Goal: Task Accomplishment & Management: Use online tool/utility

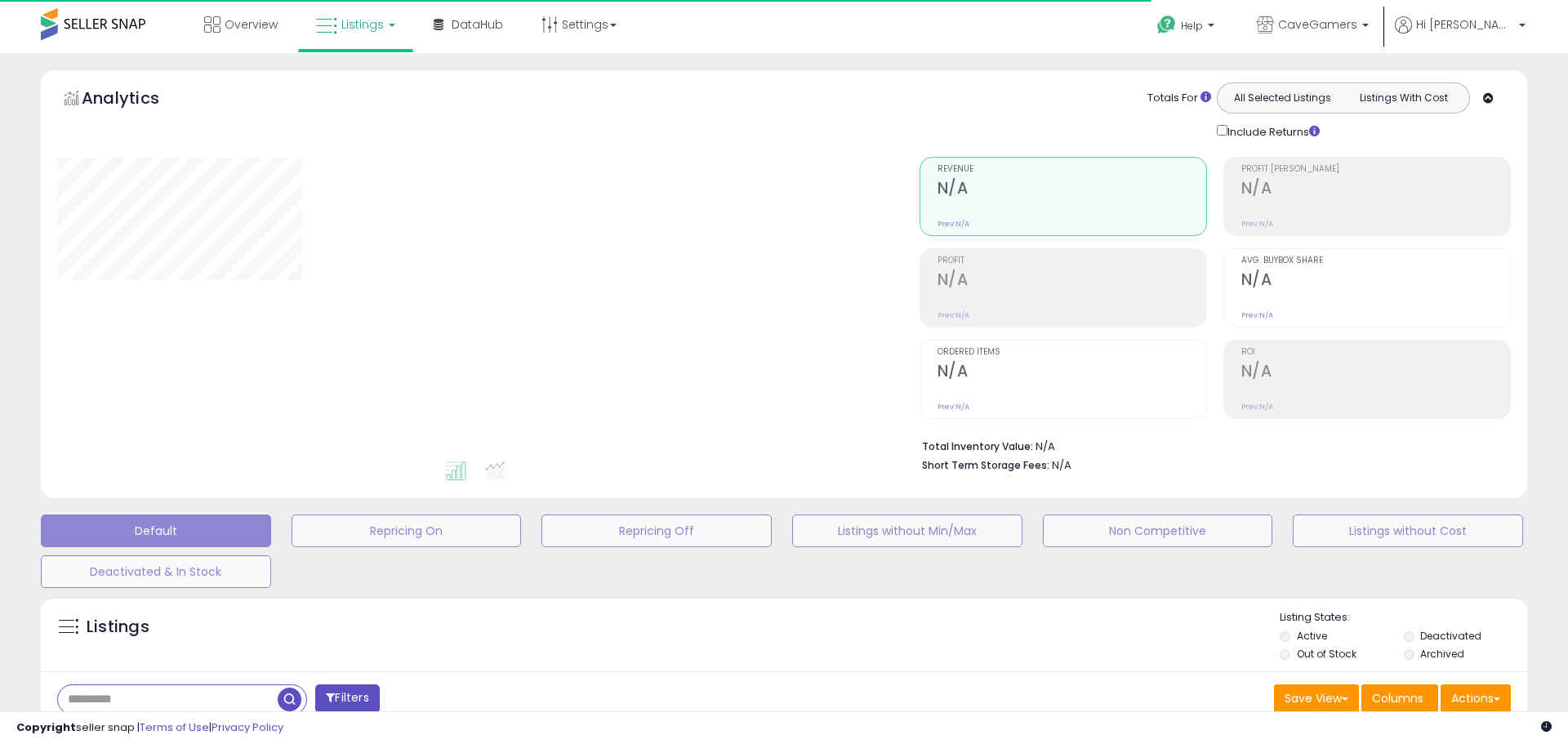
type input "********"
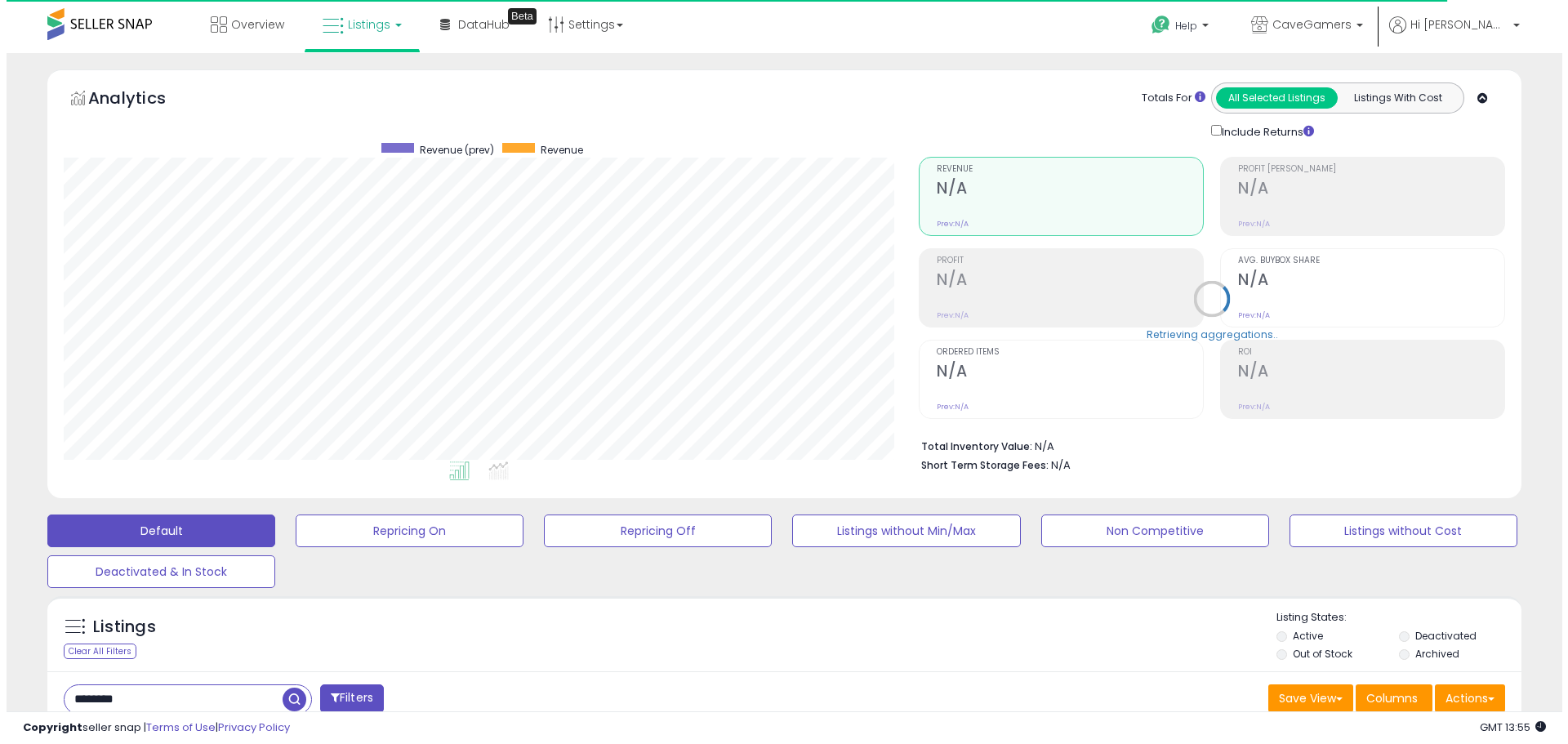
scroll to position [335, 855]
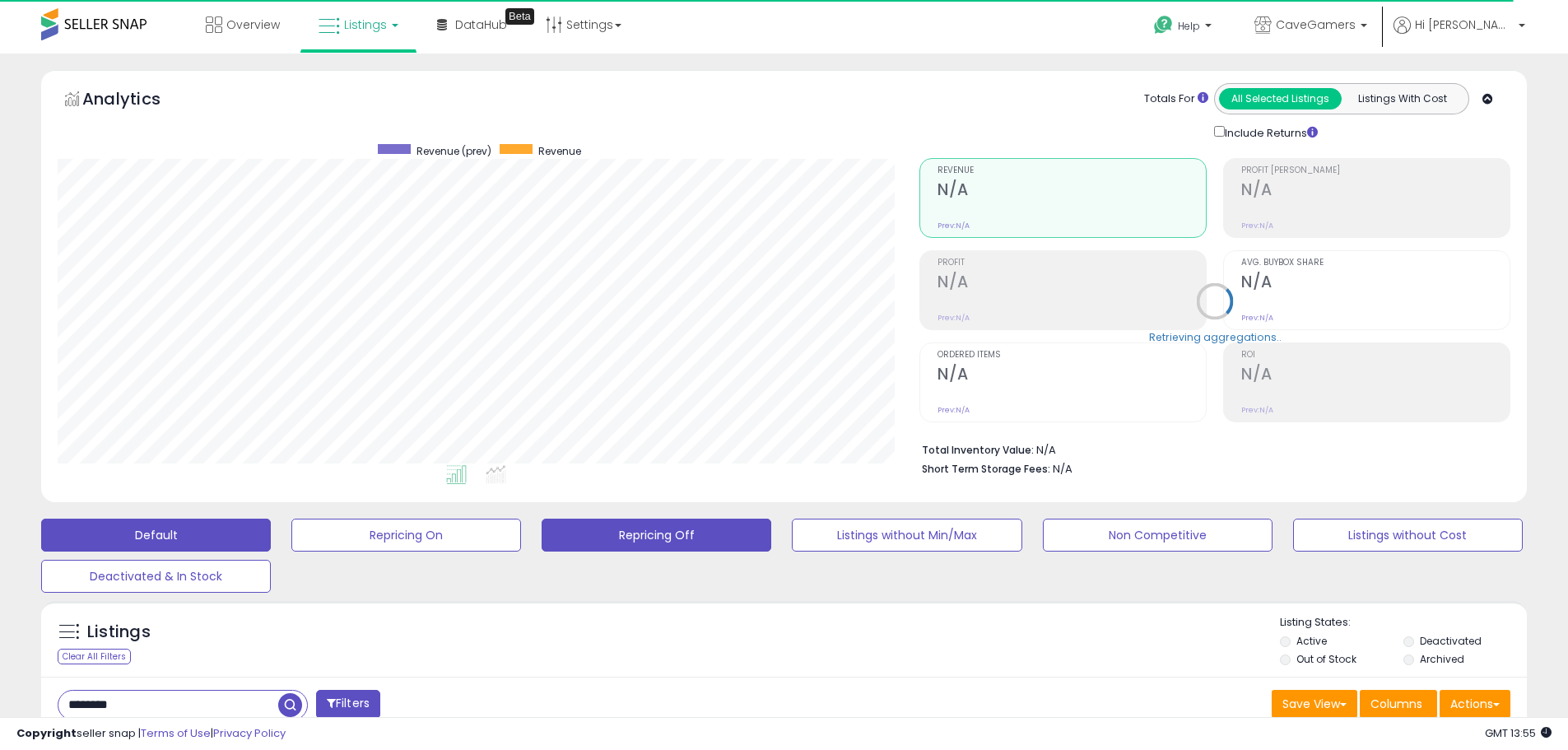
click at [671, 541] on button "Repricing Off" at bounding box center [657, 535] width 230 height 33
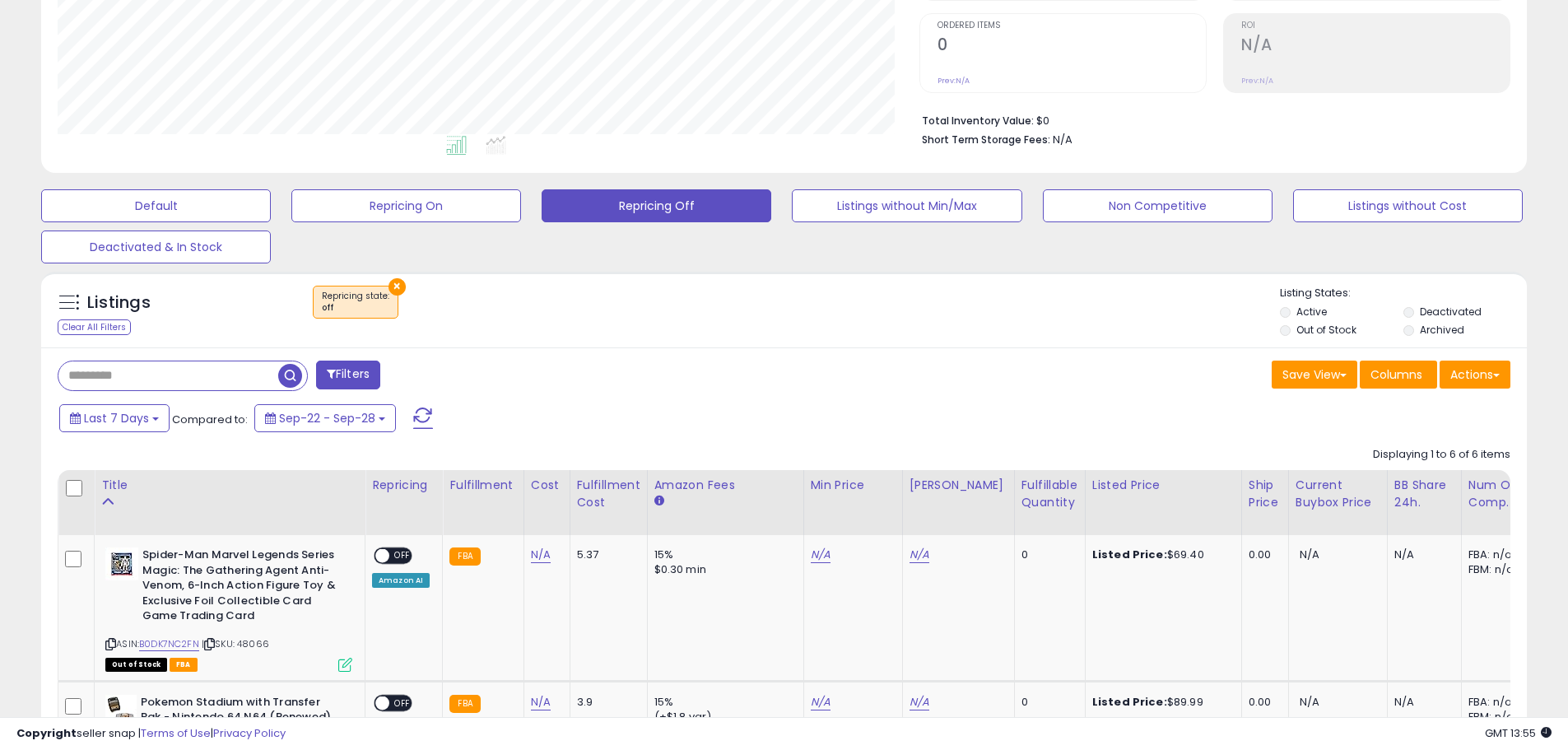
click at [1415, 329] on li "Archived" at bounding box center [1463, 332] width 121 height 18
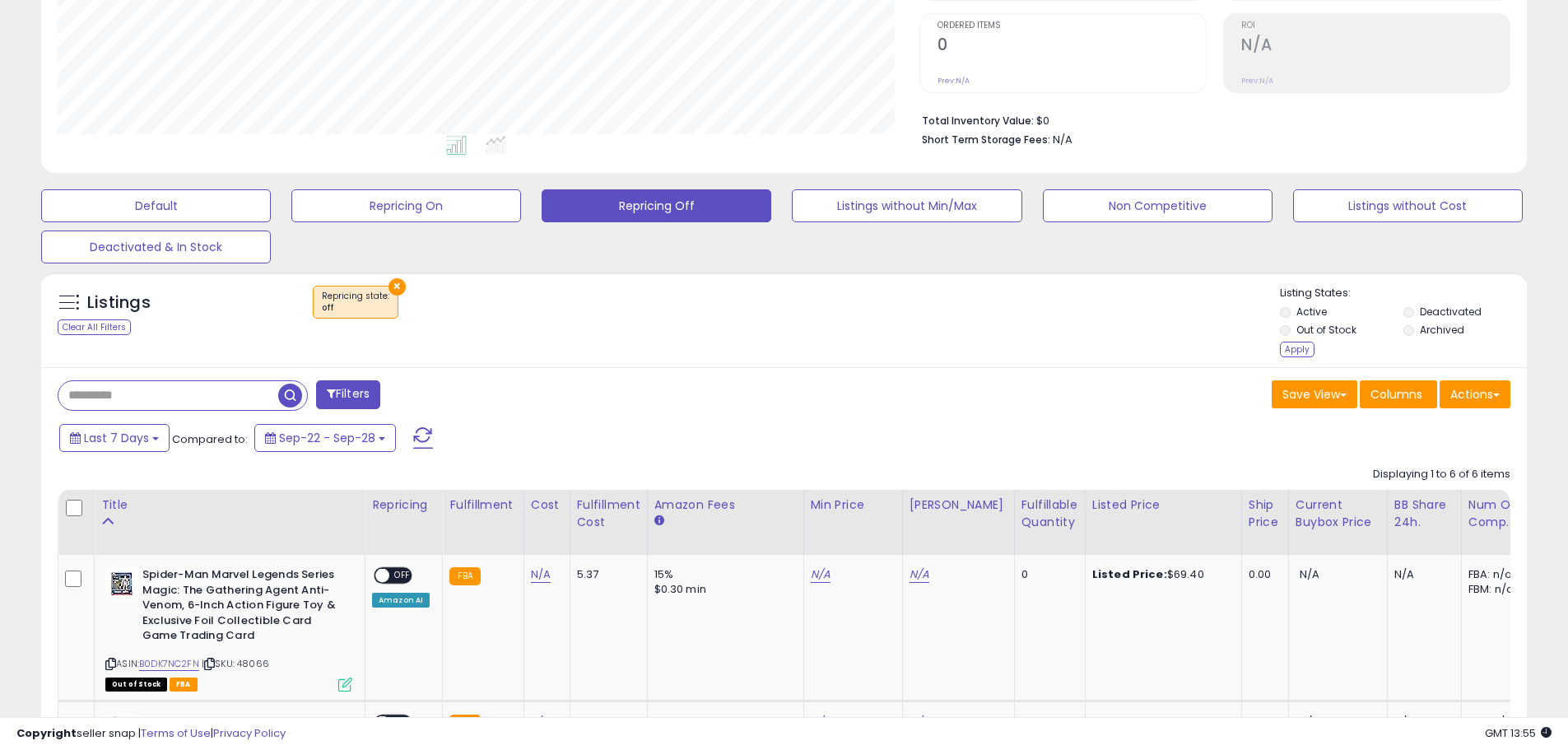
click at [1411, 338] on li "Archived" at bounding box center [1463, 332] width 121 height 18
click at [1290, 348] on div "Apply" at bounding box center [1296, 350] width 35 height 16
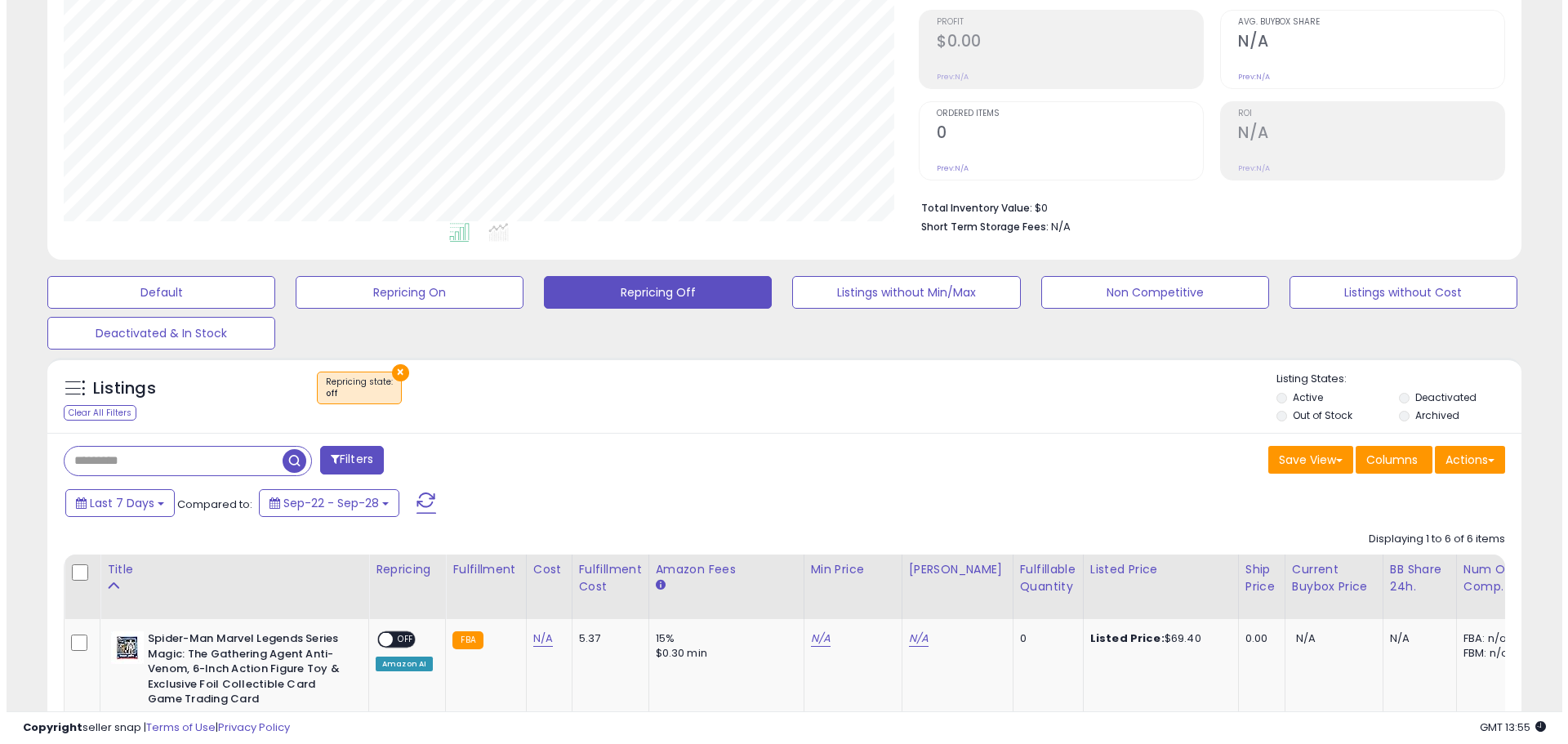
scroll to position [409, 0]
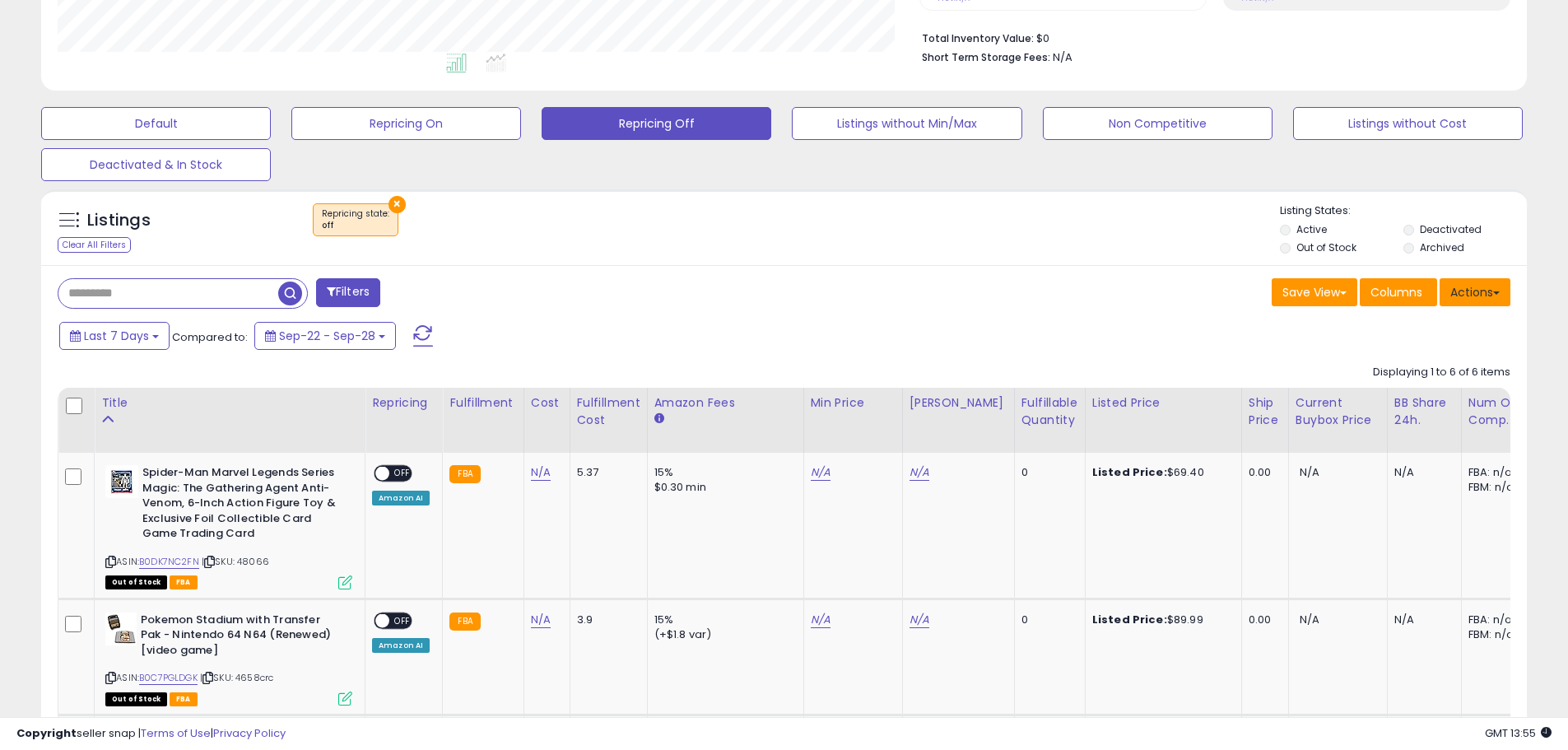
click at [1475, 301] on button "Actions" at bounding box center [1474, 292] width 71 height 28
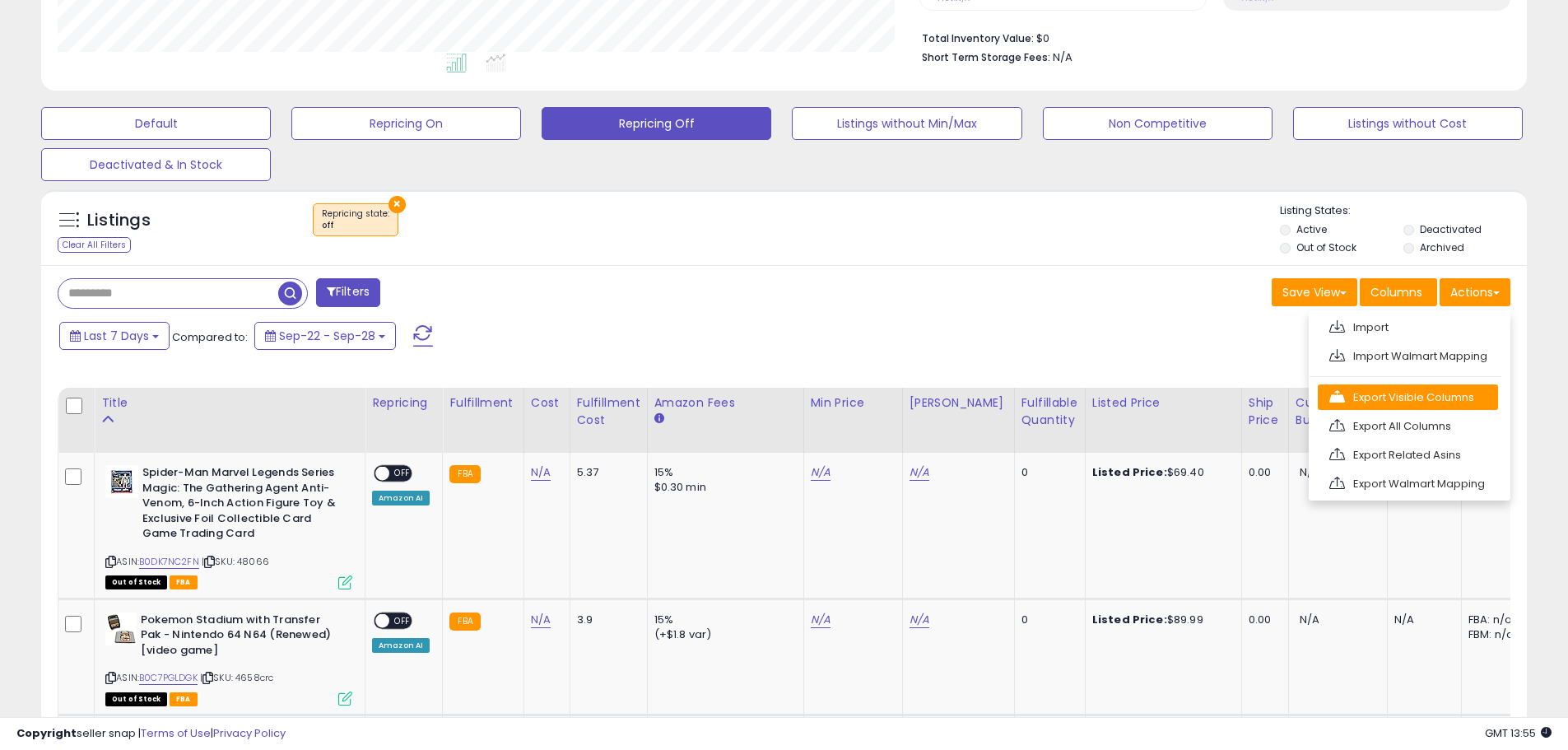
click at [1396, 397] on link "Export Visible Columns" at bounding box center [1407, 398] width 180 height 26
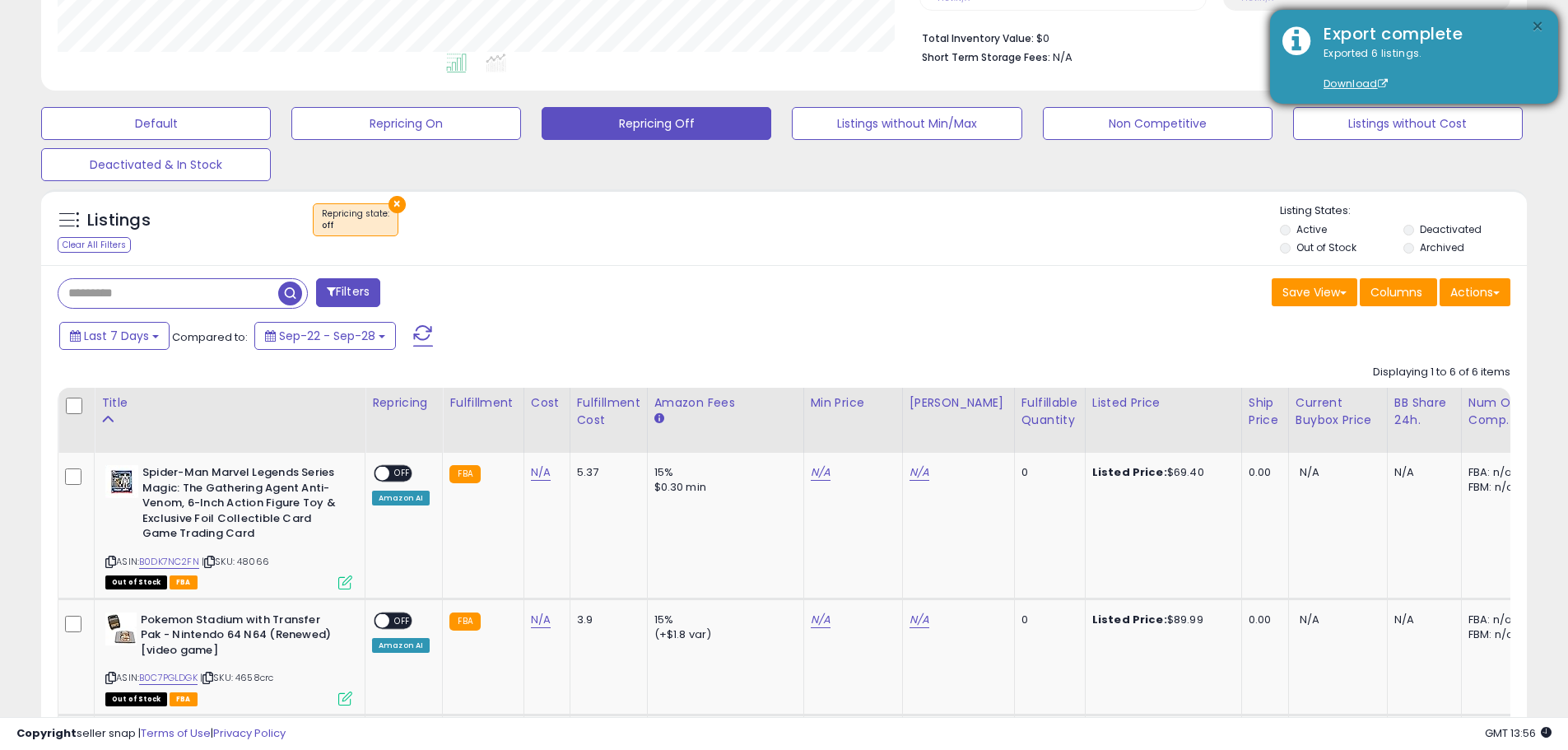
click at [1543, 31] on button "×" at bounding box center [1537, 26] width 13 height 21
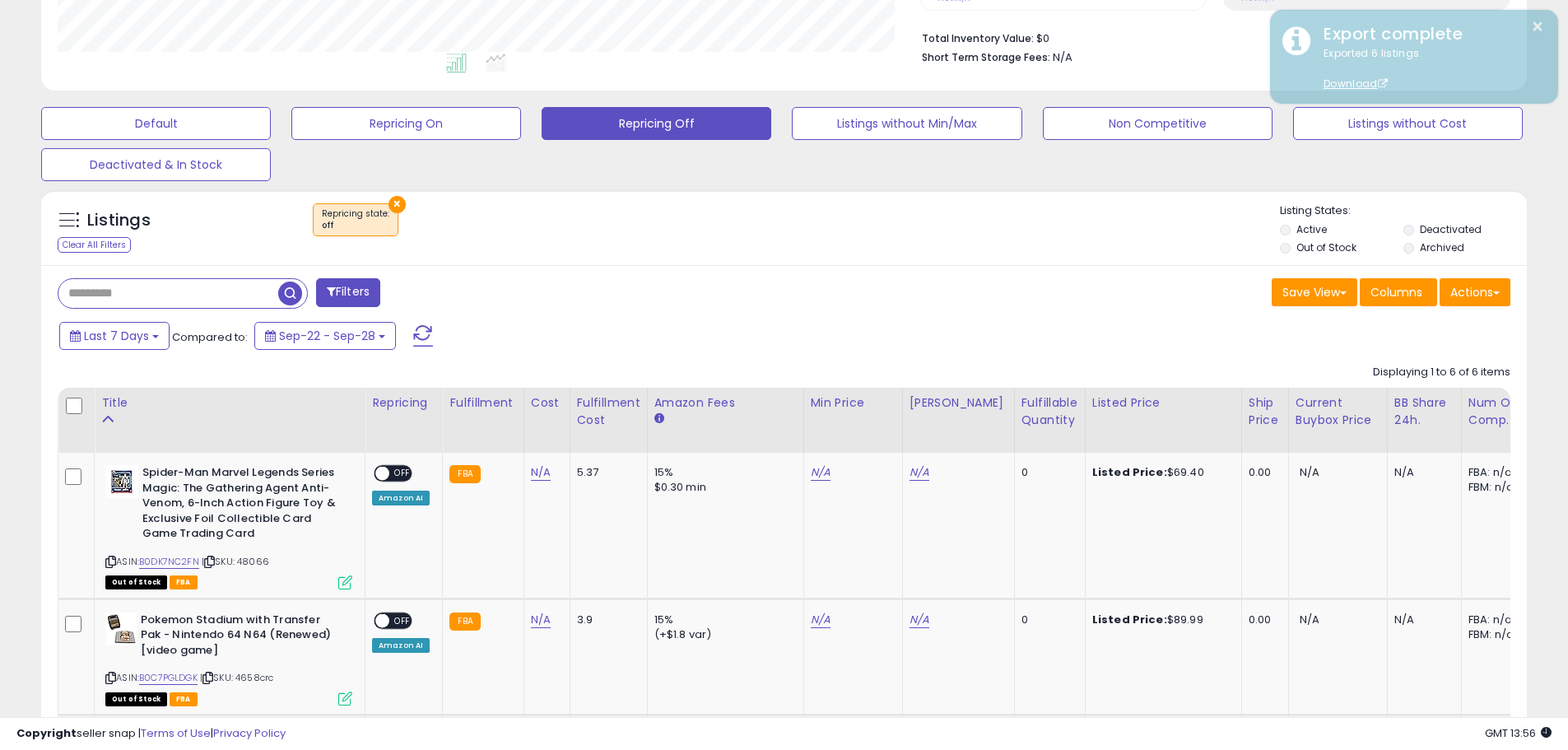
click at [1142, 245] on div "× Repricing state : off" at bounding box center [785, 226] width 987 height 46
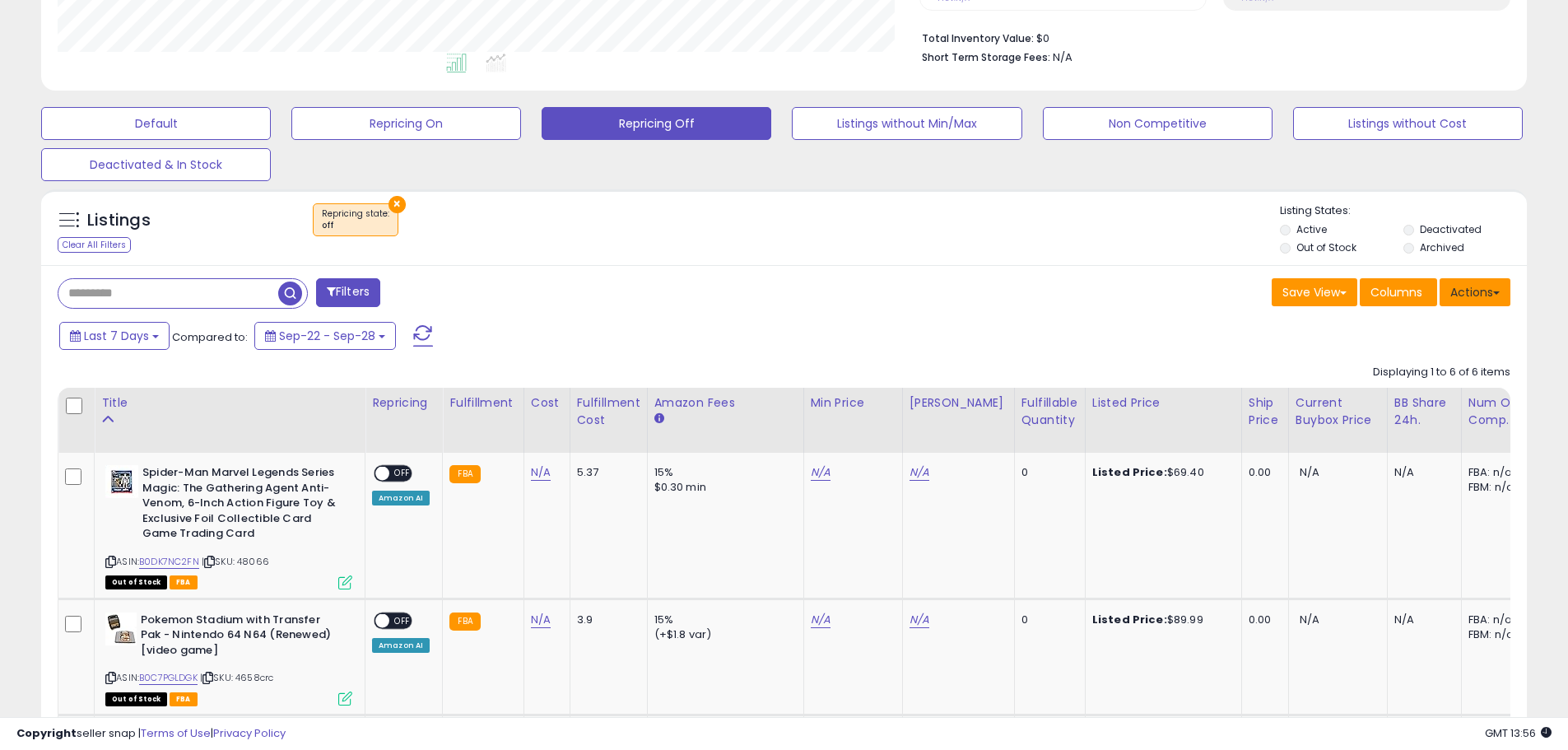
click at [1477, 292] on button "Actions" at bounding box center [1474, 292] width 71 height 28
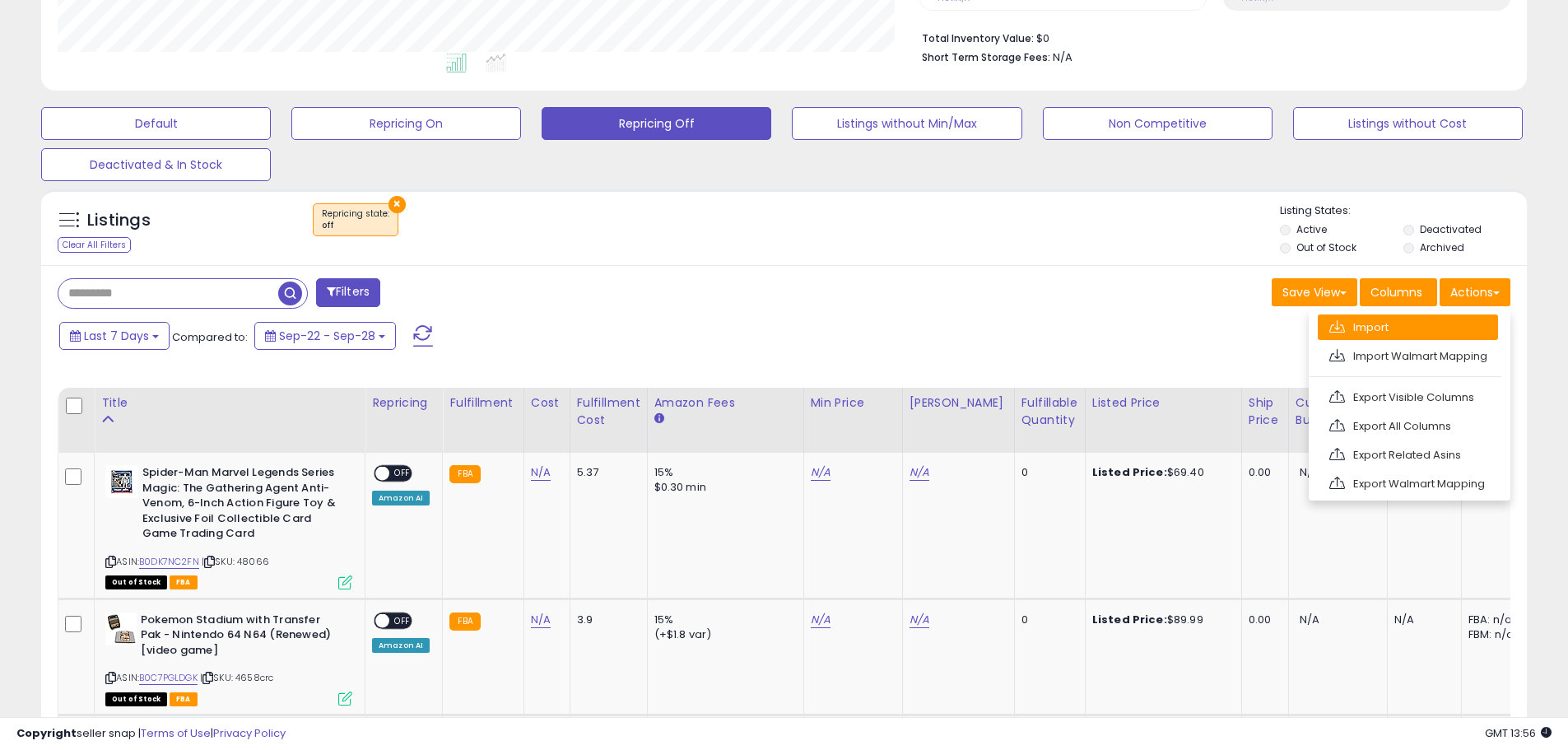
click at [1385, 329] on link "Import" at bounding box center [1407, 328] width 180 height 26
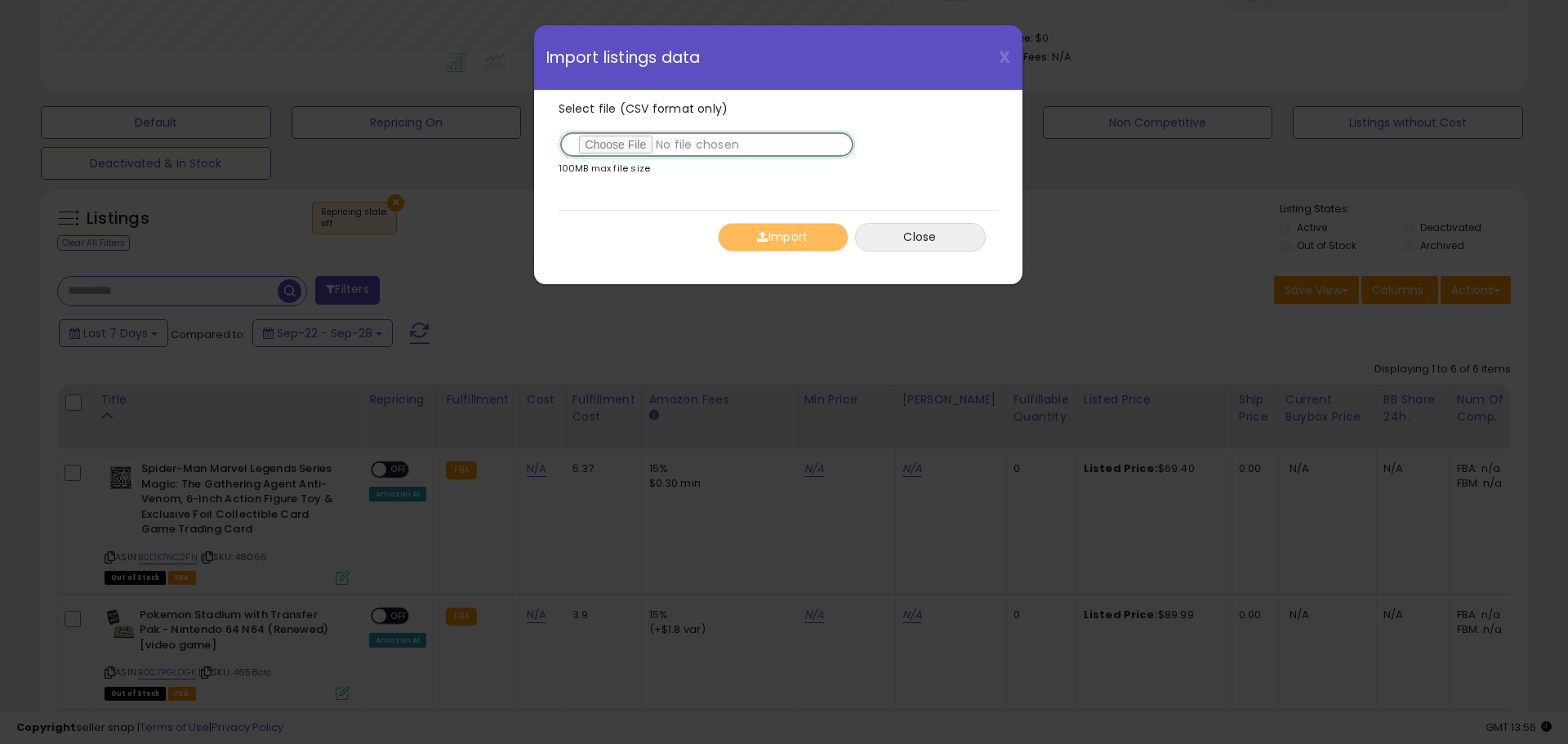
click at [604, 145] on input "Select file (CSV format only)" at bounding box center [706, 145] width 297 height 28
type input "**********"
click at [768, 235] on button "Import" at bounding box center [784, 237] width 131 height 29
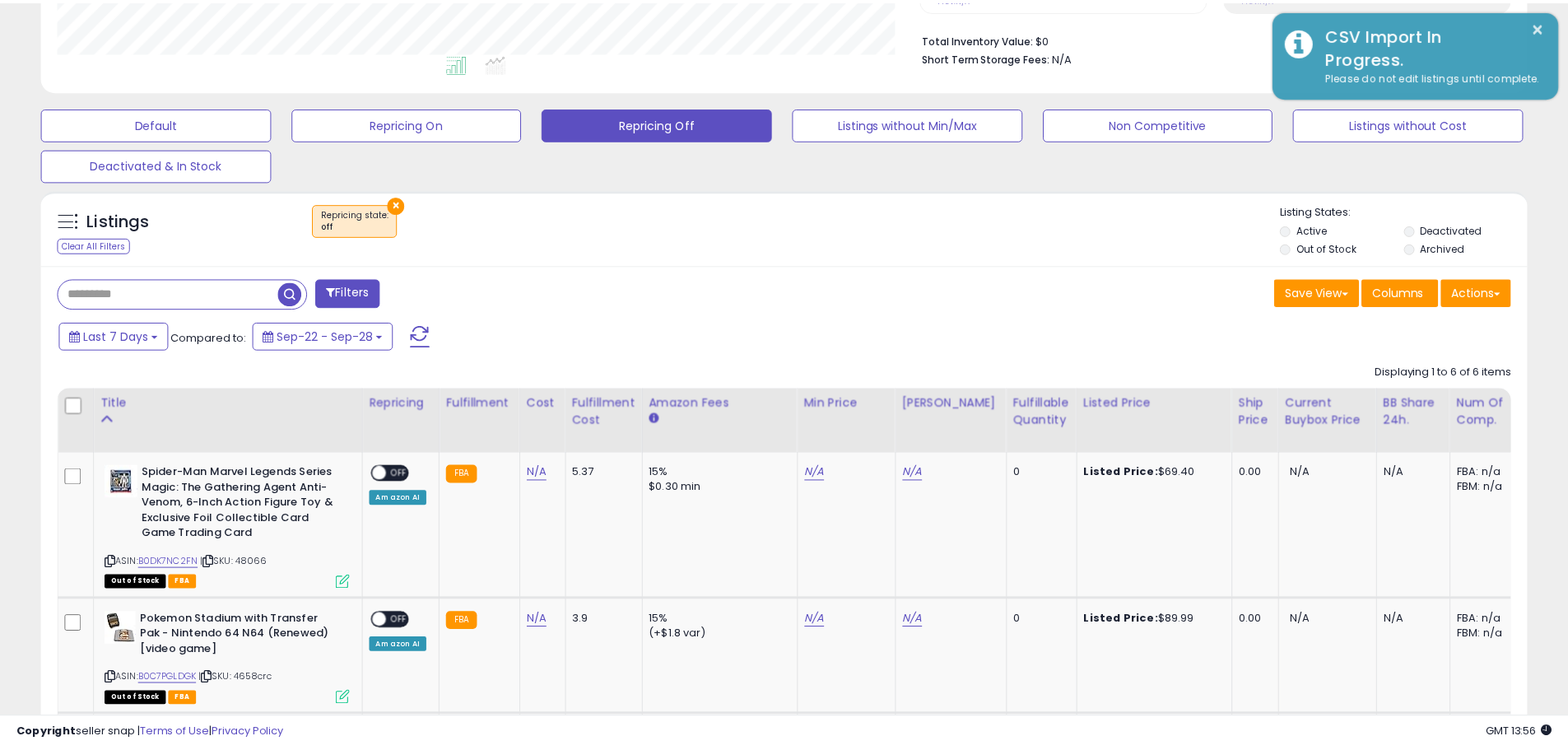
scroll to position [823132, 822083]
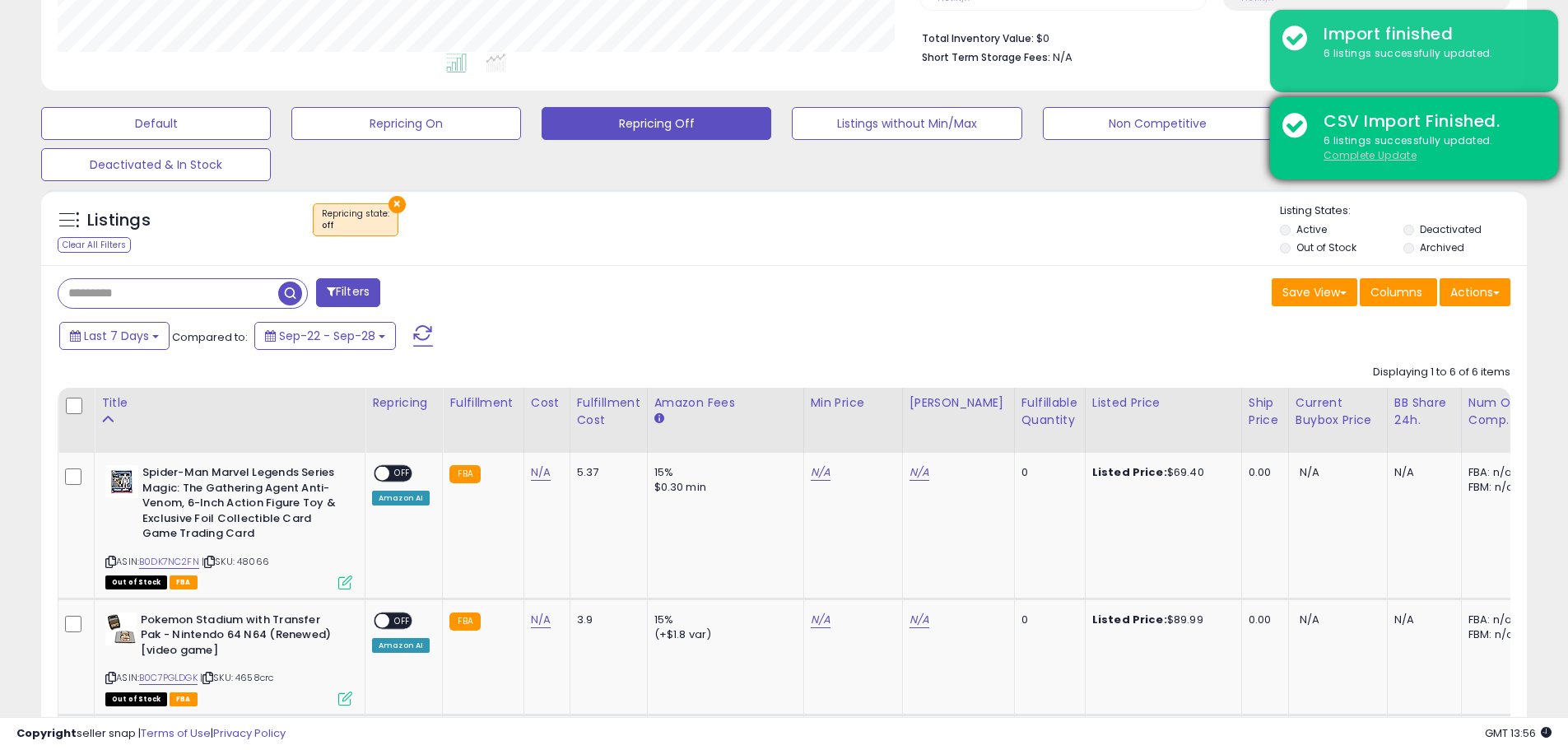
click at [1377, 155] on u "Complete Update" at bounding box center [1369, 155] width 93 height 14
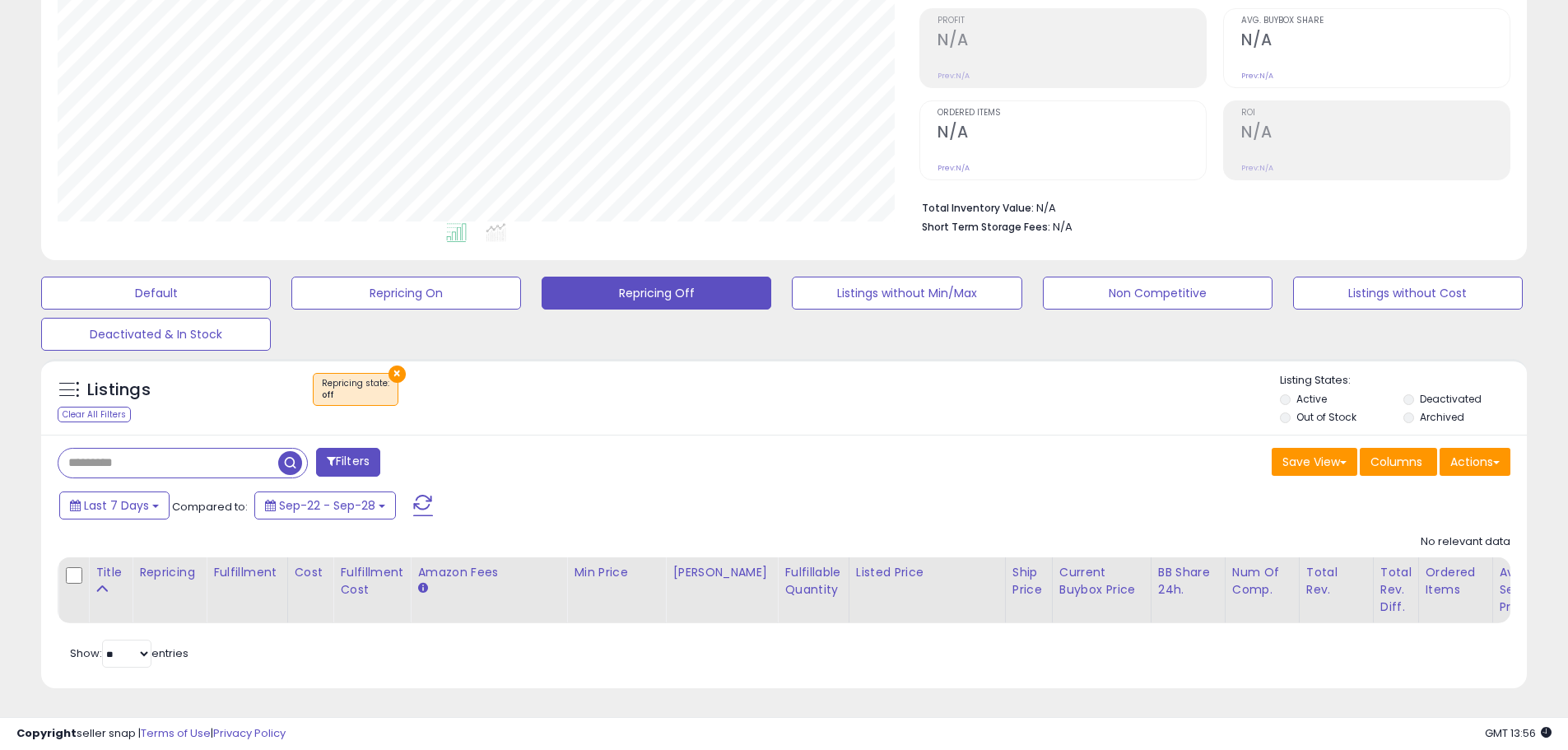
scroll to position [338, 861]
click at [1402, 392] on ul "Active Deactivated Out of Stock Archived" at bounding box center [1402, 410] width 247 height 36
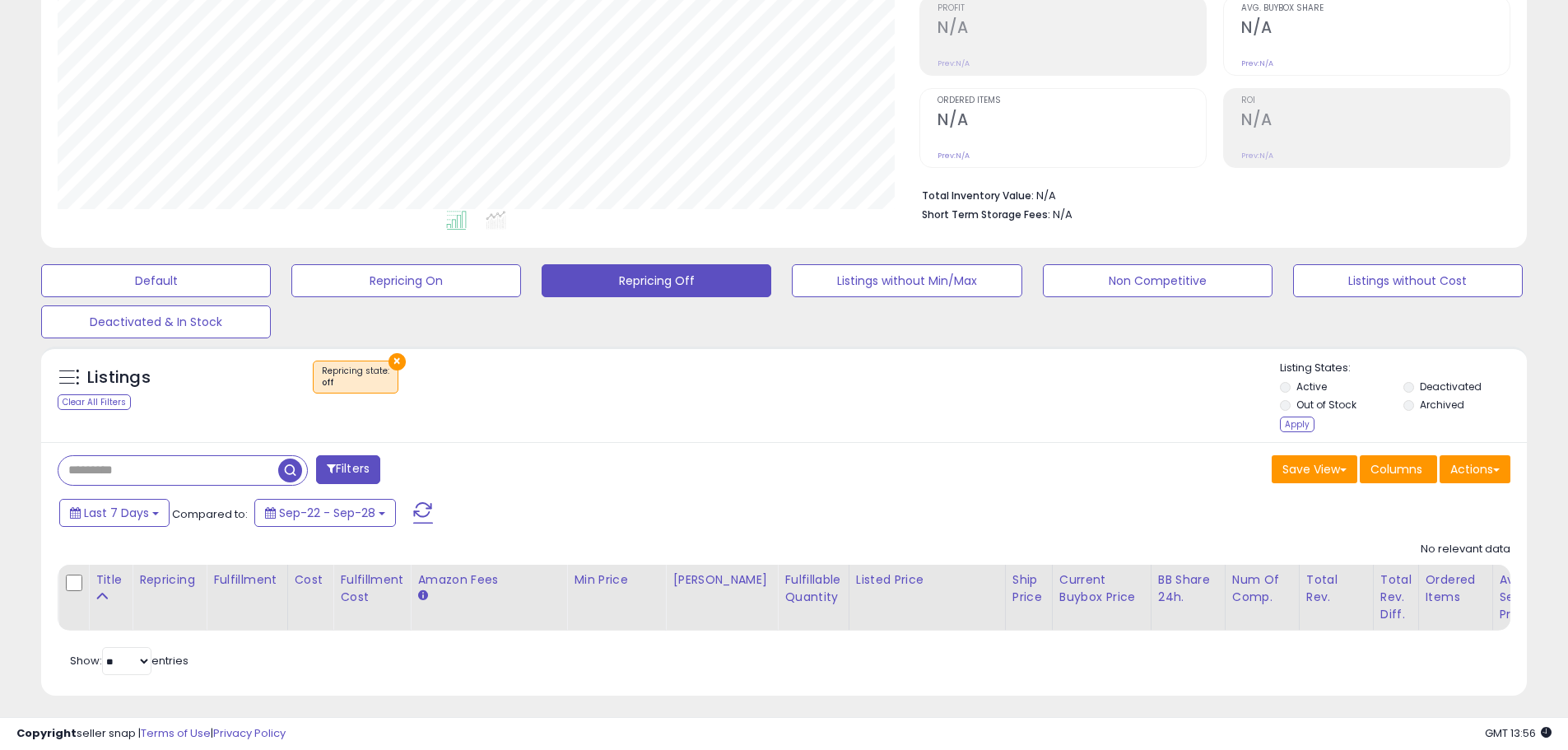
click at [1400, 408] on li "Out of Stock" at bounding box center [1339, 407] width 121 height 18
click at [1299, 424] on div "Apply" at bounding box center [1296, 425] width 35 height 16
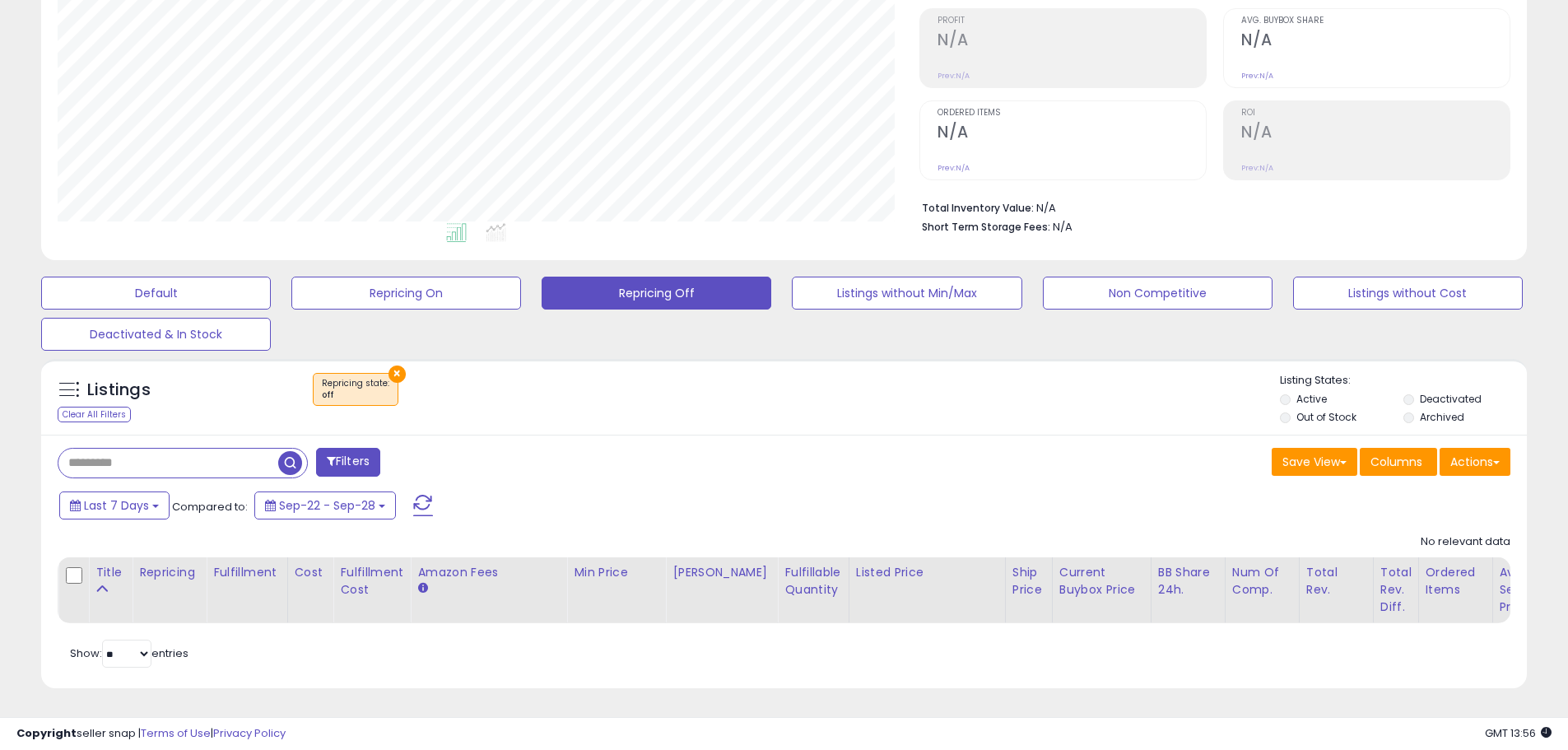
click at [679, 384] on div "× Repricing state : off" at bounding box center [785, 396] width 987 height 46
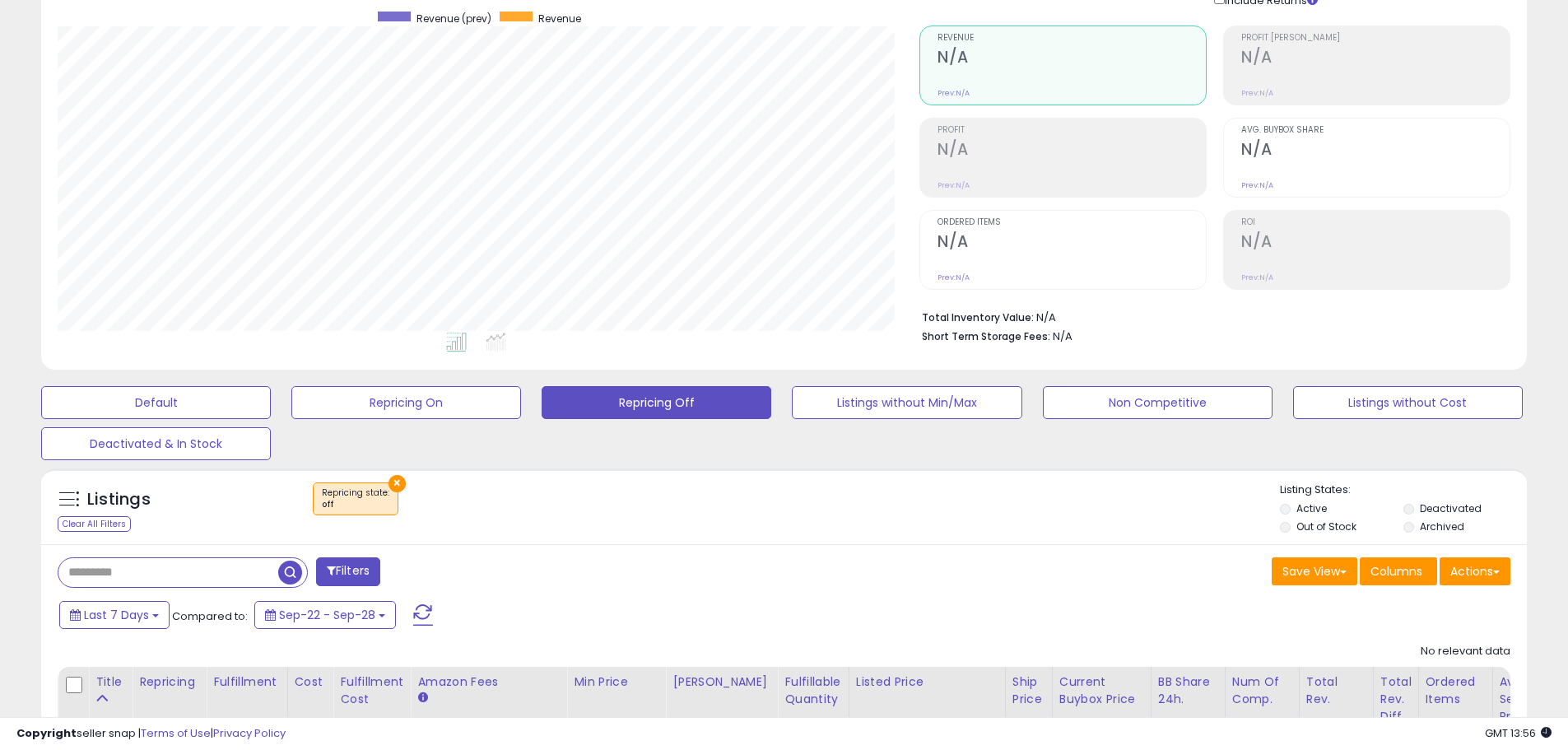
scroll to position [0, 0]
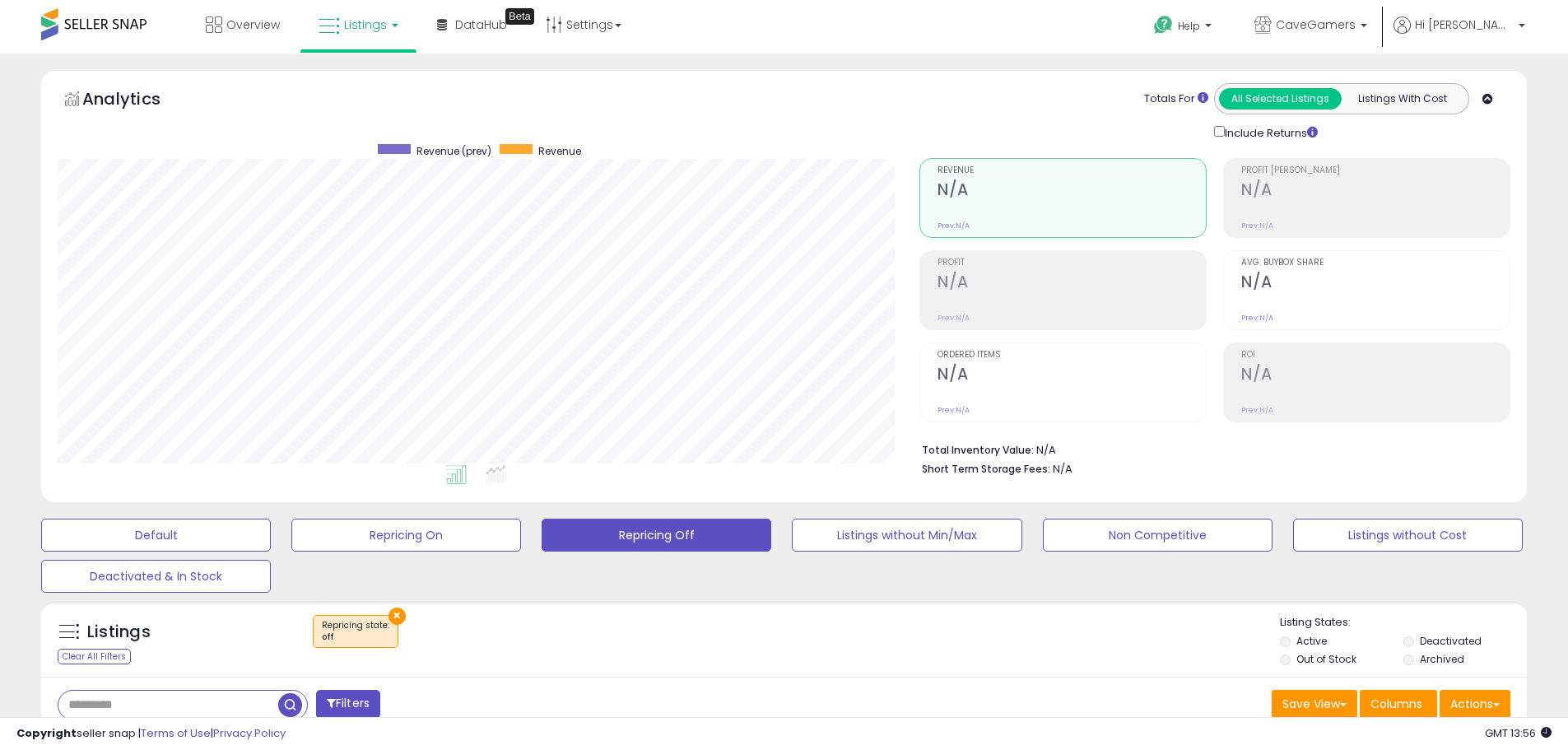
click at [821, 91] on div "Analytics Totals For All Selected Listings Listings With Cost Include Returns" at bounding box center [784, 112] width 1452 height 58
